Goal: Transaction & Acquisition: Purchase product/service

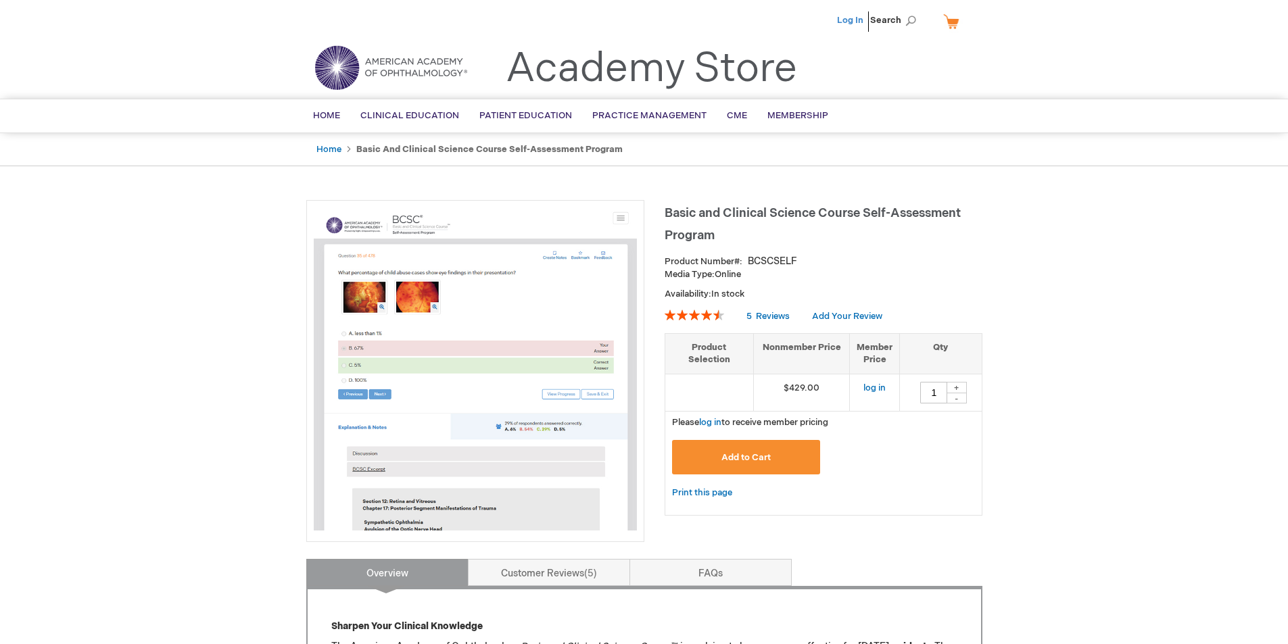
click at [854, 16] on link "Log In" at bounding box center [850, 20] width 26 height 11
click at [795, 124] on link "Membership" at bounding box center [797, 115] width 81 height 33
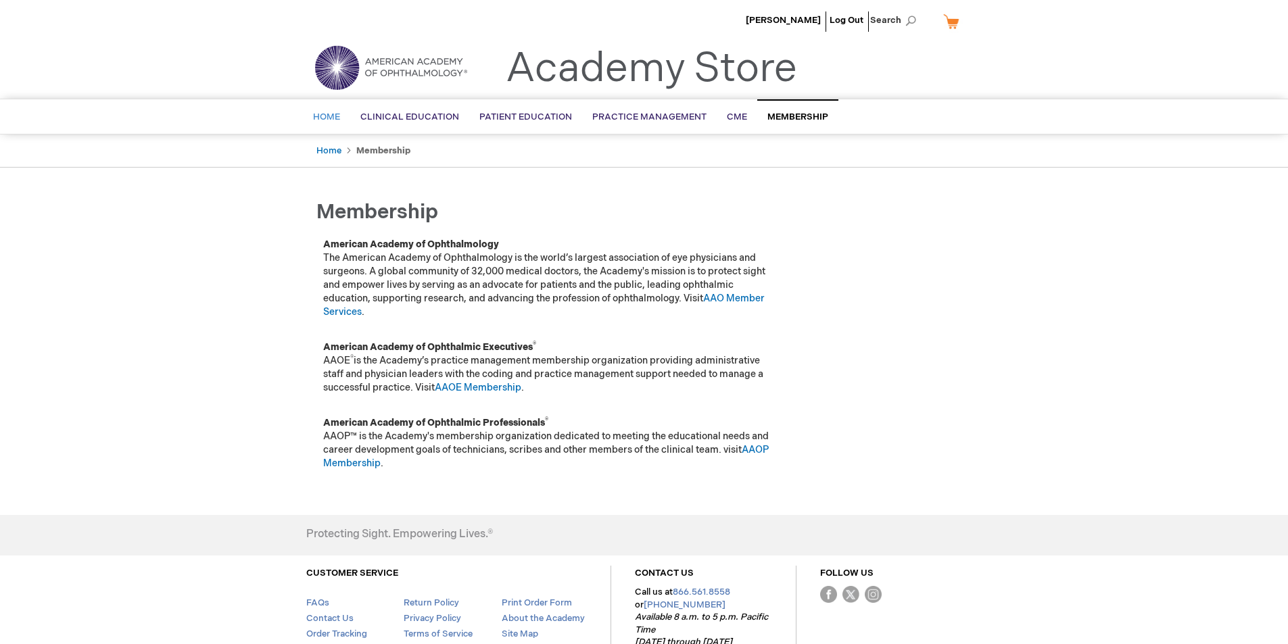
drag, startPoint x: 332, startPoint y: 120, endPoint x: 325, endPoint y: 113, distance: 10.1
click at [329, 117] on span "Home" at bounding box center [326, 117] width 27 height 11
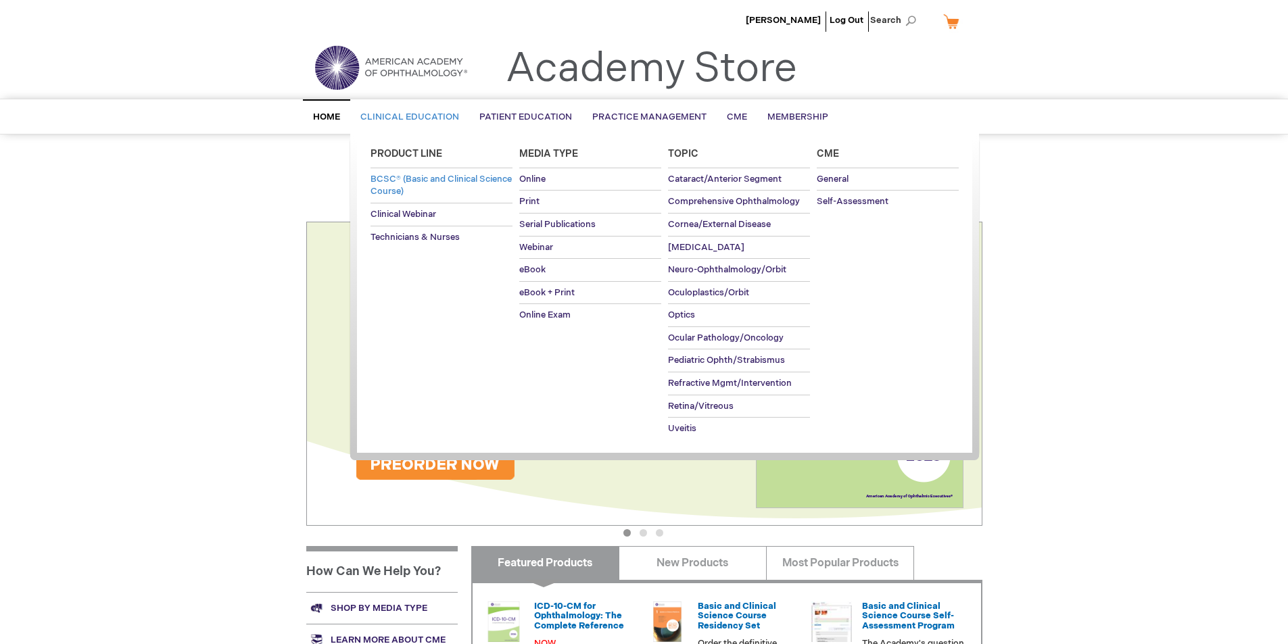
click at [417, 190] on span "BCSC® (Basic and Clinical Science Course)" at bounding box center [441, 186] width 141 height 24
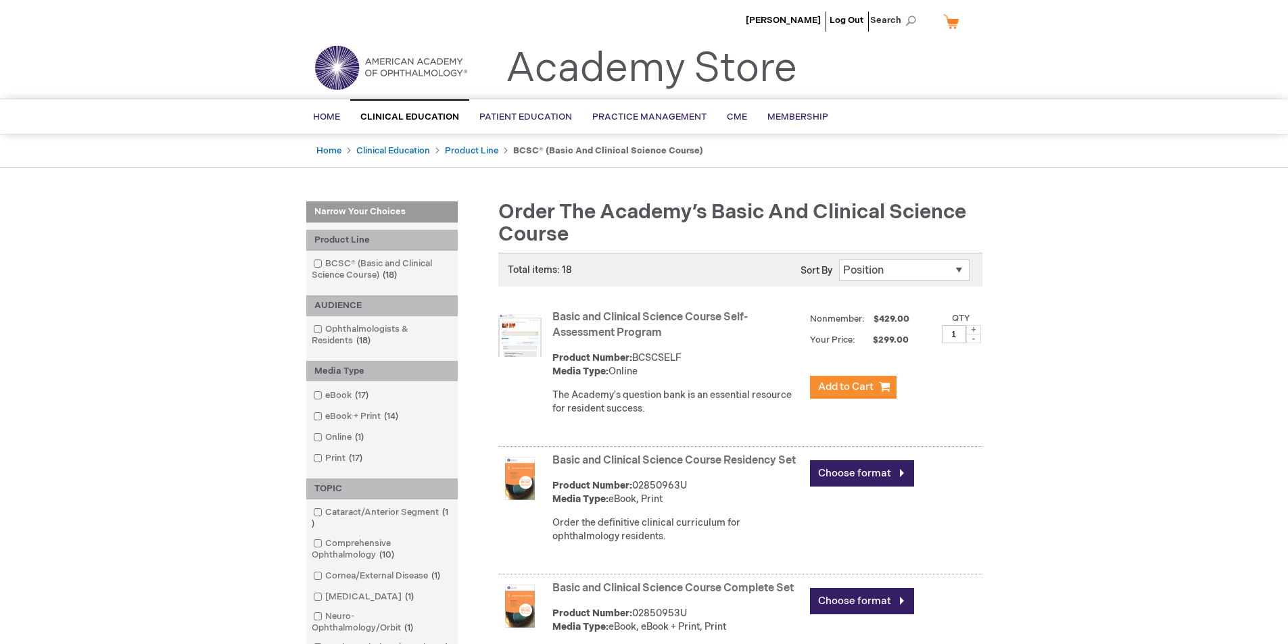
click at [641, 322] on link "Basic and Clinical Science Course Self-Assessment Program" at bounding box center [649, 325] width 195 height 28
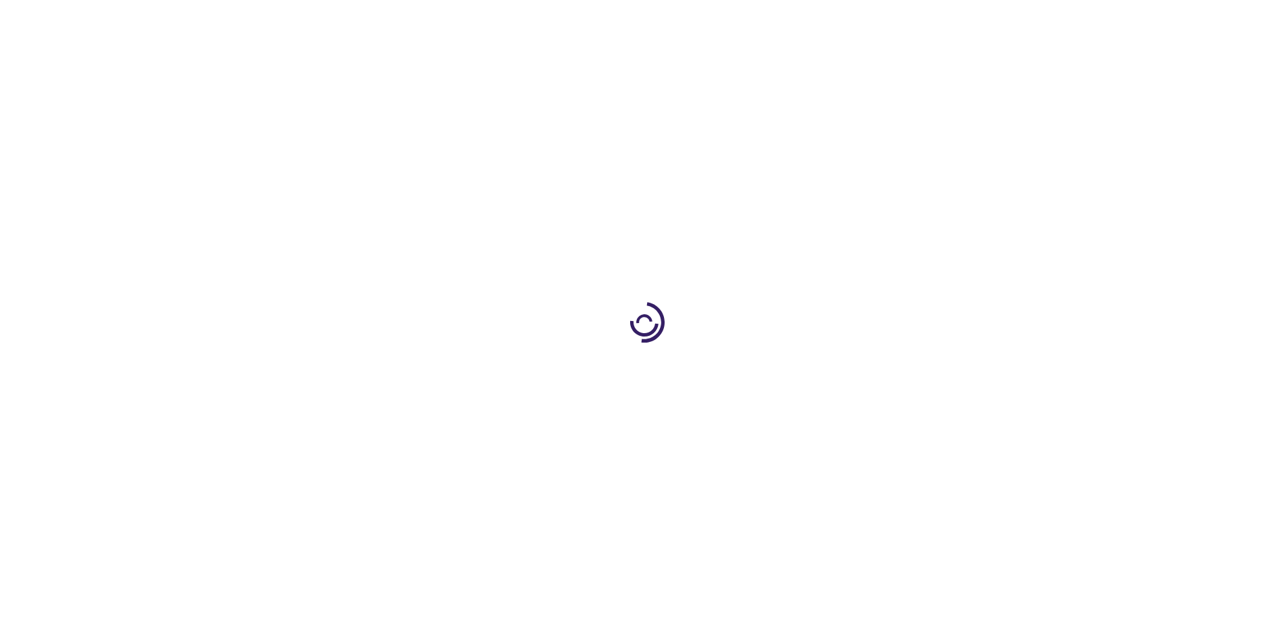
type input "1"
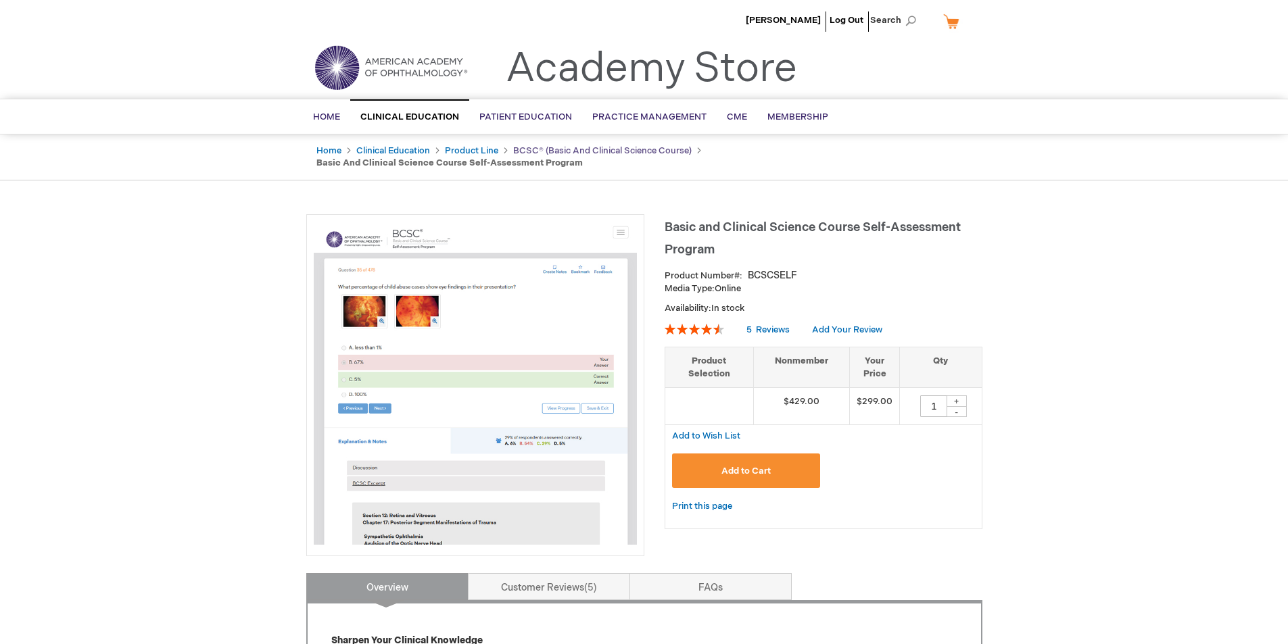
click at [655, 153] on link "BCSC® (Basic and Clinical Science Course)" at bounding box center [602, 150] width 179 height 11
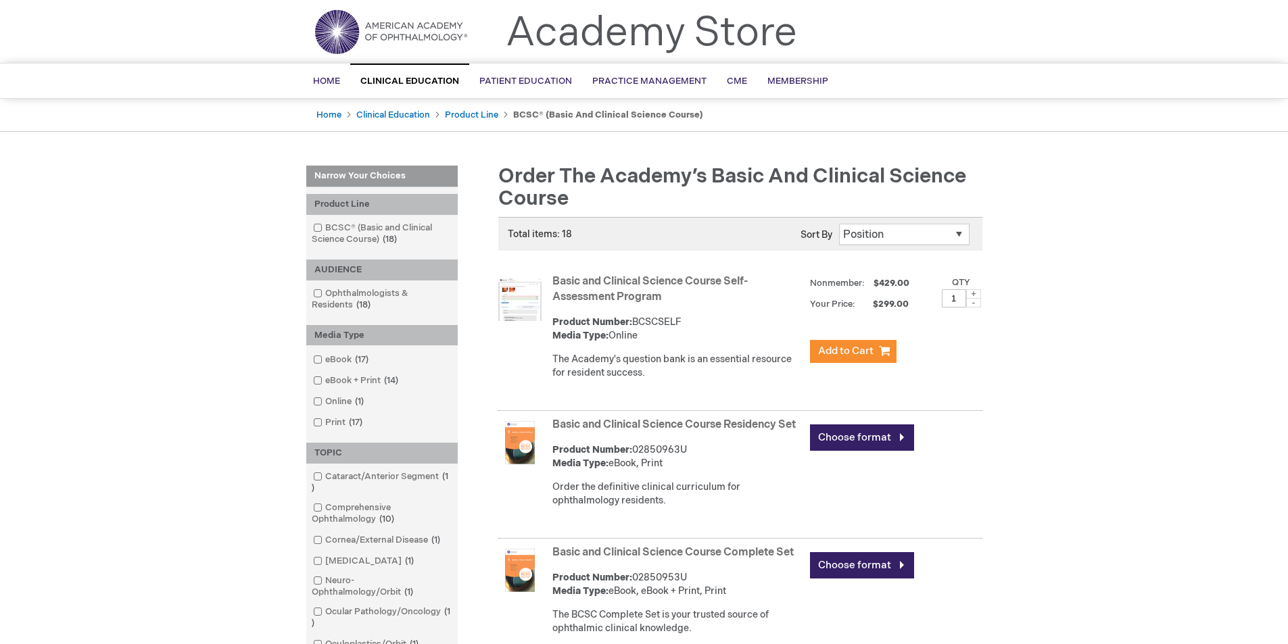
scroll to position [68, 0]
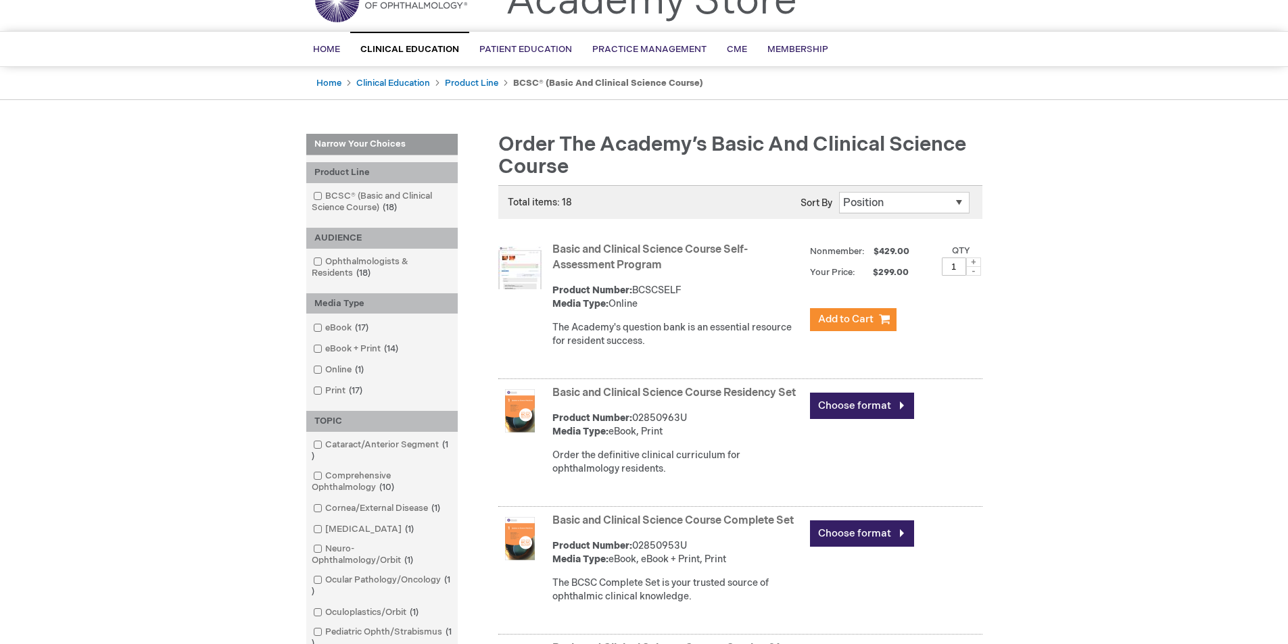
click at [633, 251] on link "Basic and Clinical Science Course Self-Assessment Program" at bounding box center [649, 257] width 195 height 28
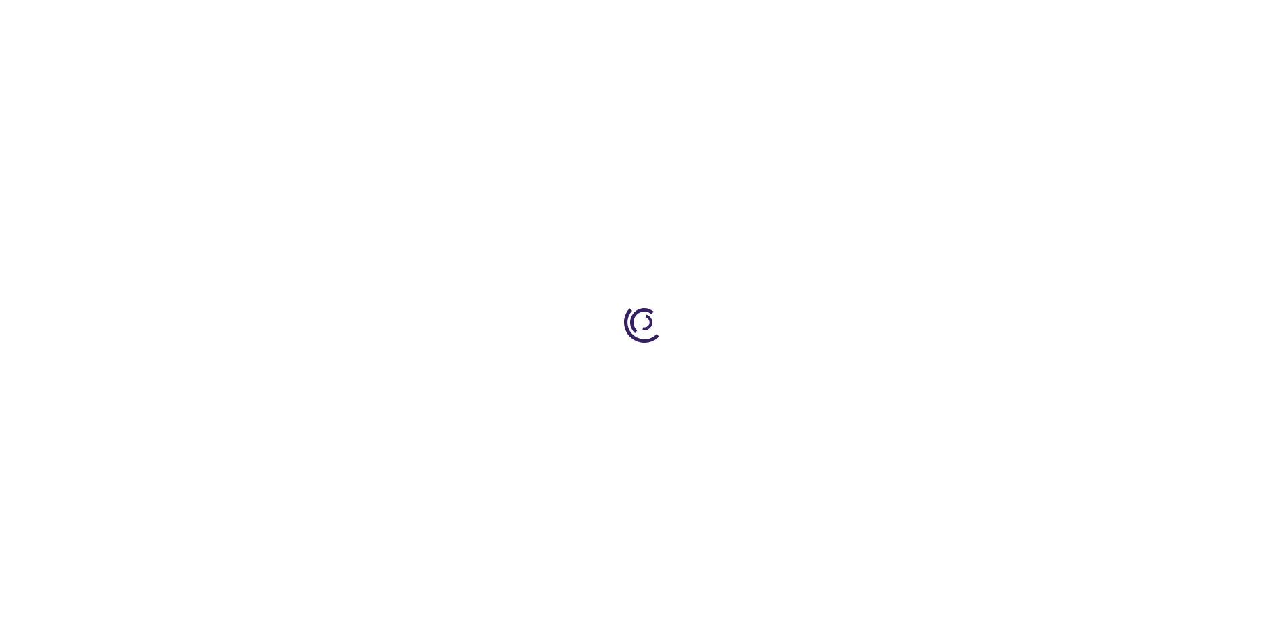
type input "1"
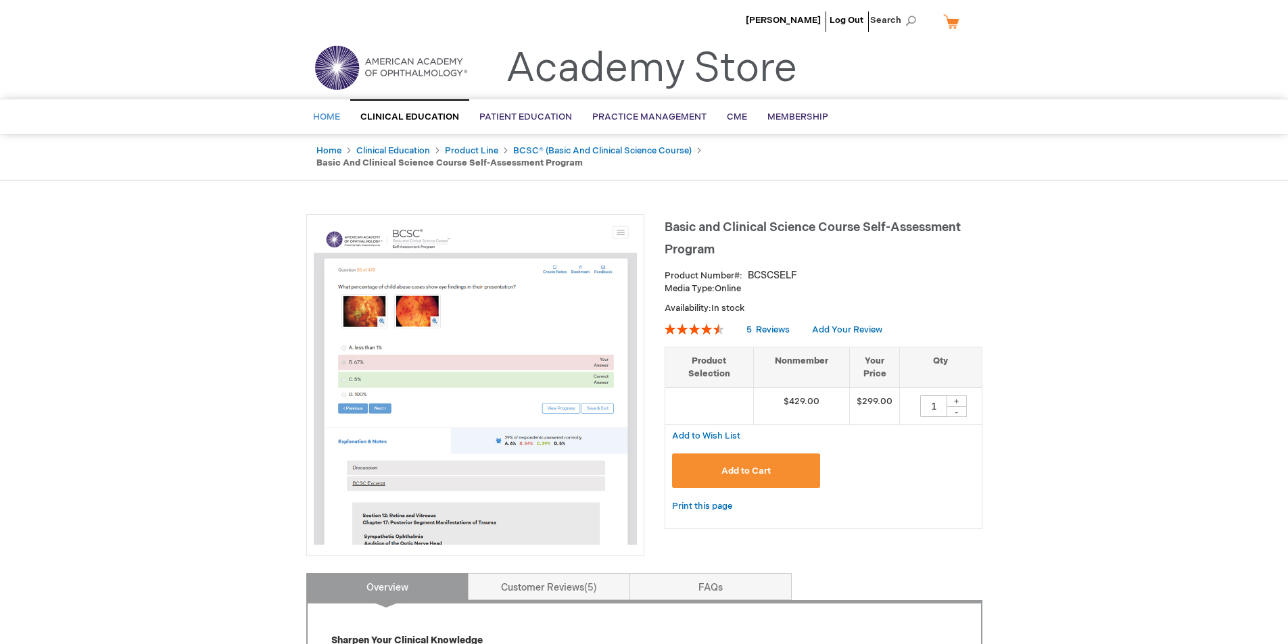
click at [313, 111] on link "Home" at bounding box center [326, 117] width 47 height 33
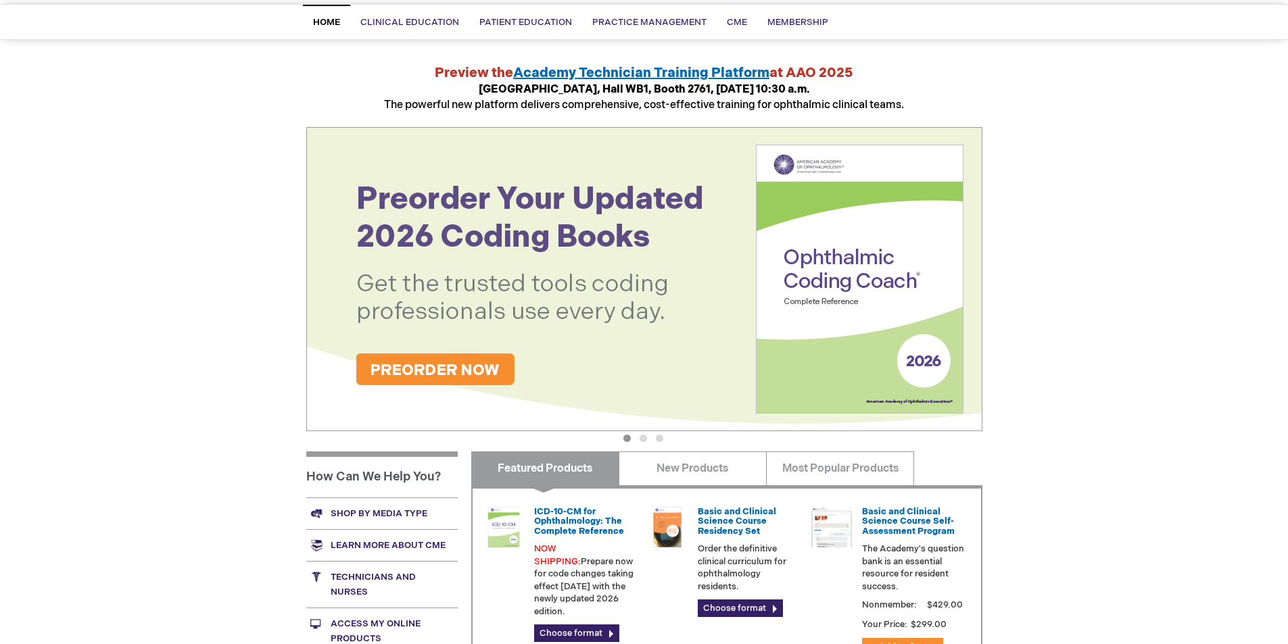
scroll to position [203, 0]
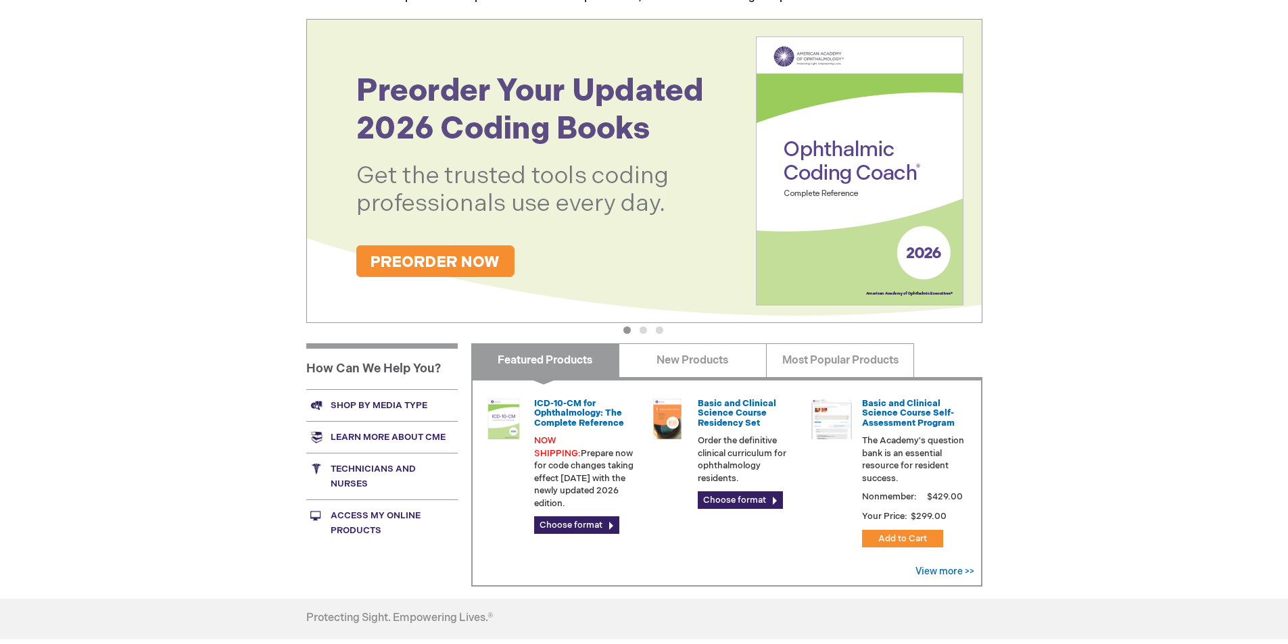
click at [387, 516] on link "Access My Online Products" at bounding box center [381, 523] width 151 height 47
